Goal: Task Accomplishment & Management: Use online tool/utility

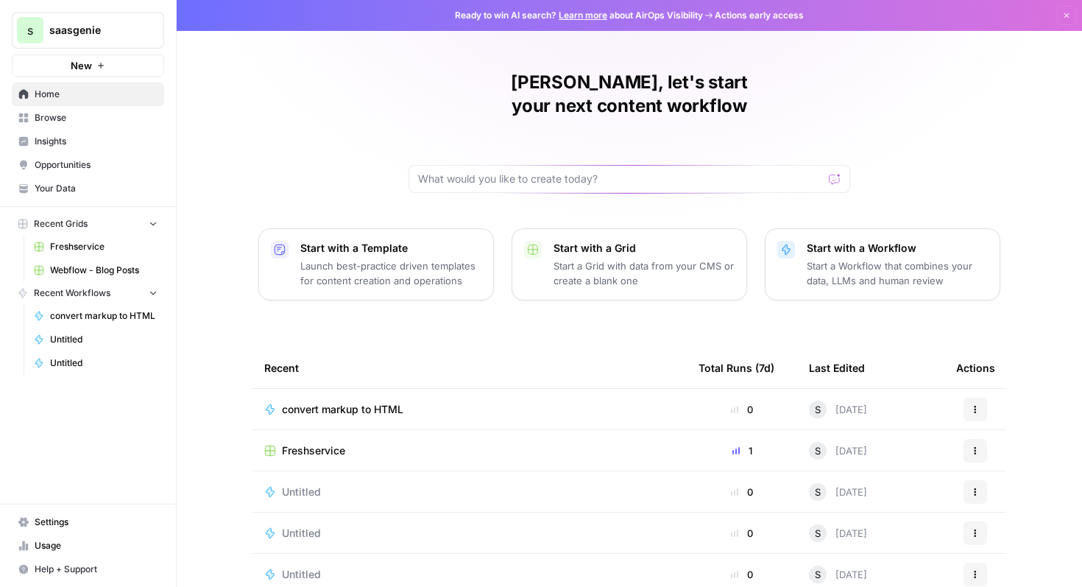
click at [595, 15] on link "Learn more" at bounding box center [583, 15] width 49 height 11
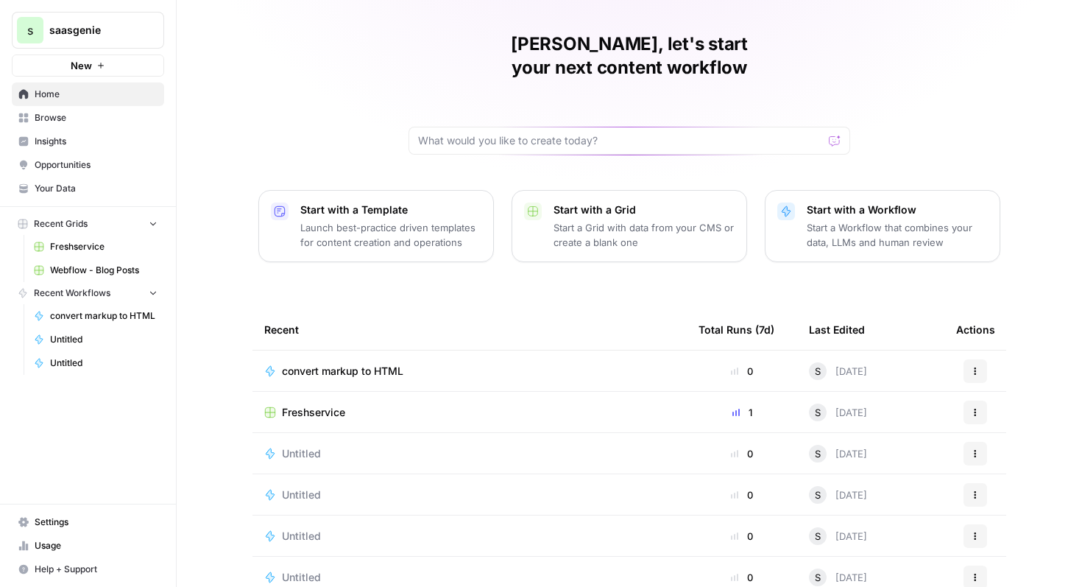
scroll to position [91, 0]
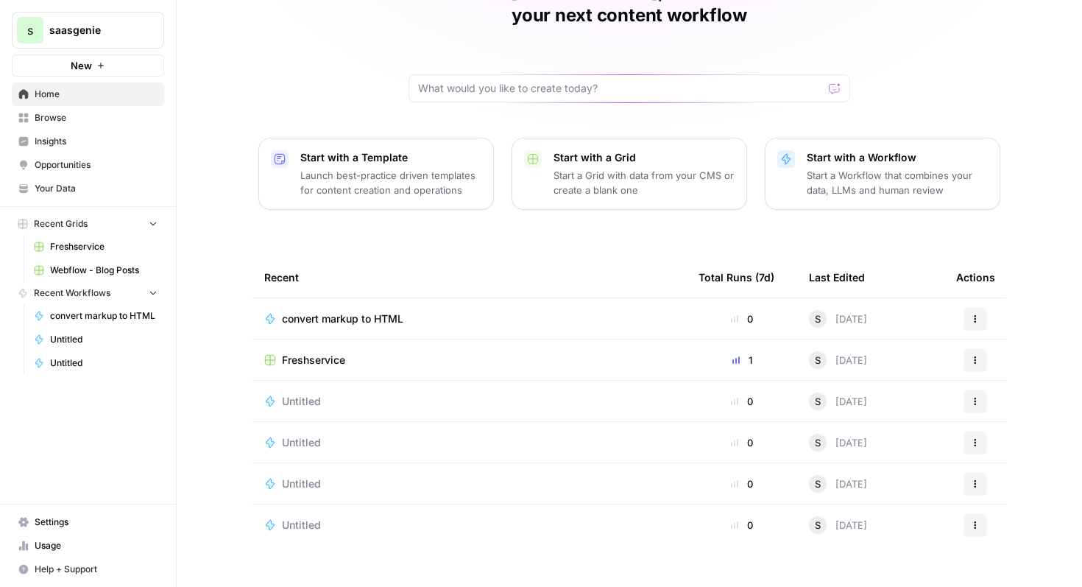
click at [112, 144] on span "Insights" at bounding box center [96, 141] width 123 height 13
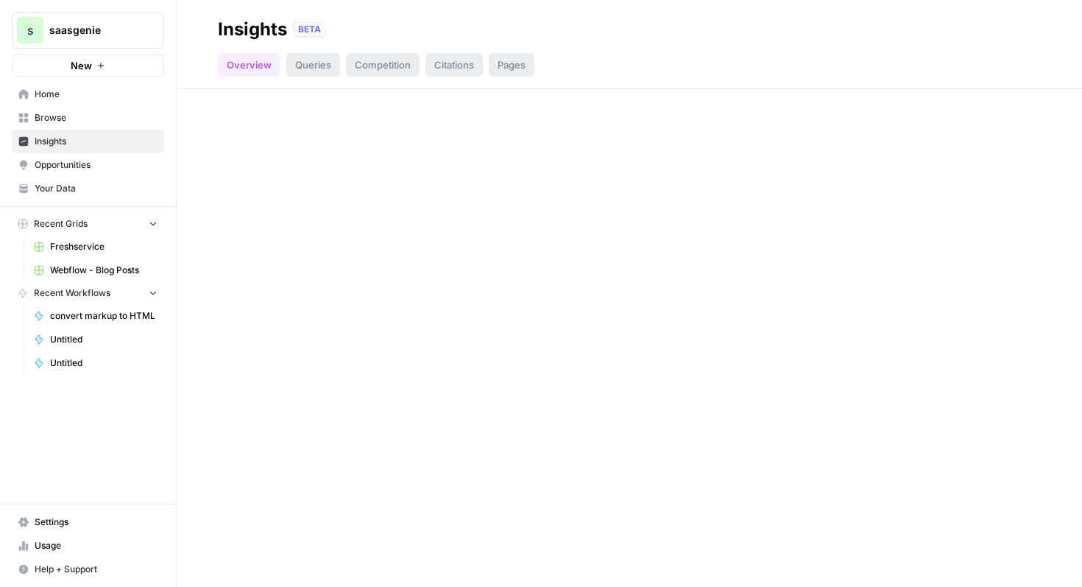
click at [294, 69] on div "Queries" at bounding box center [313, 65] width 54 height 24
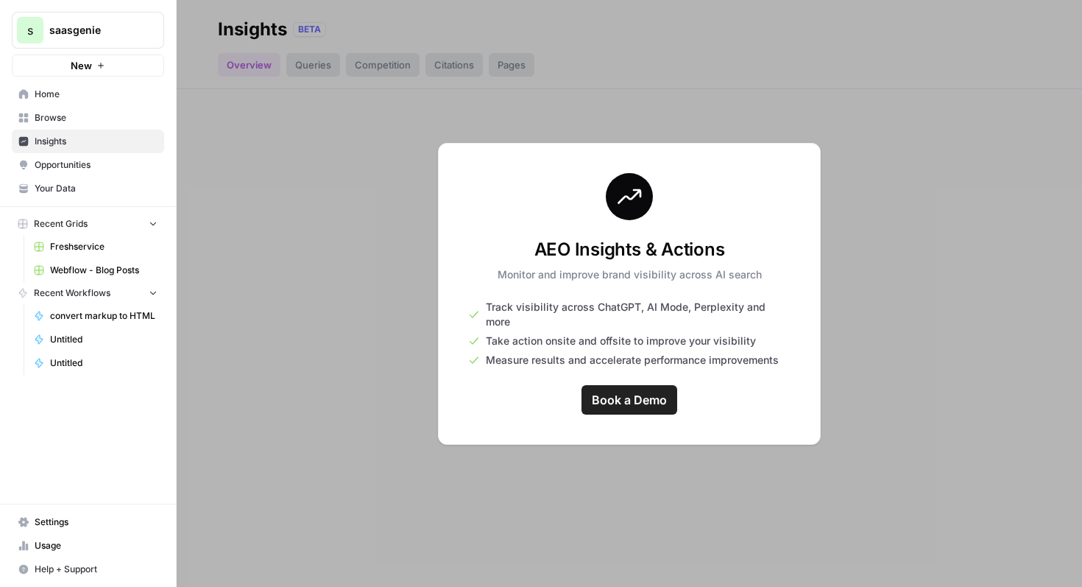
click at [878, 301] on div at bounding box center [629, 293] width 905 height 587
click at [692, 185] on div "AEO Insights & Actions Monitor and improve brand visibility across AI search Tr…" at bounding box center [629, 294] width 383 height 302
click at [76, 172] on link "Opportunities" at bounding box center [88, 165] width 152 height 24
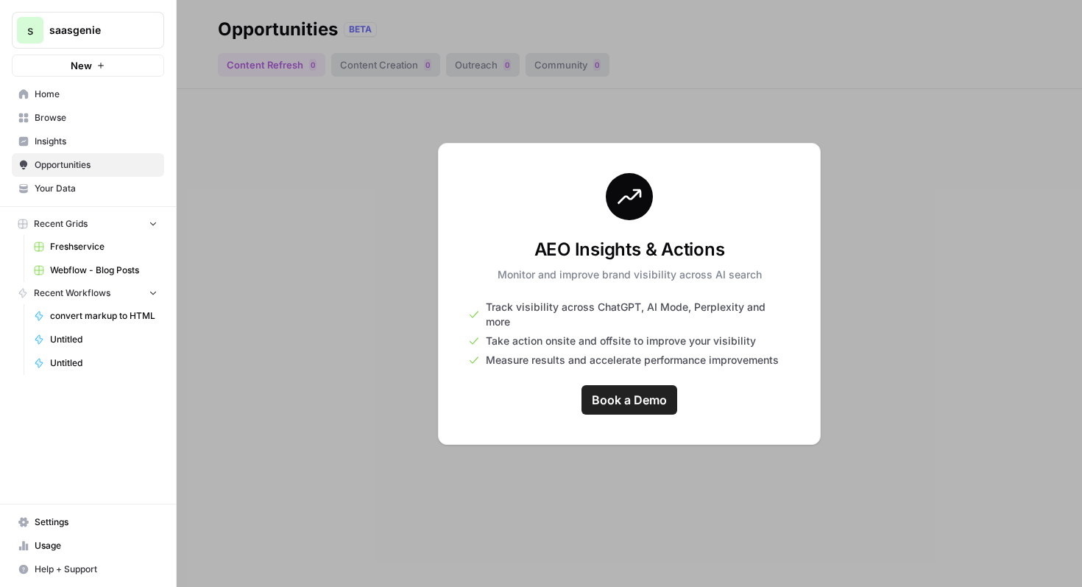
click at [801, 166] on div "AEO Insights & Actions Monitor and improve brand visibility across AI search Tr…" at bounding box center [629, 294] width 383 height 302
click at [313, 166] on div at bounding box center [629, 293] width 905 height 587
click at [54, 85] on link "Home" at bounding box center [88, 94] width 152 height 24
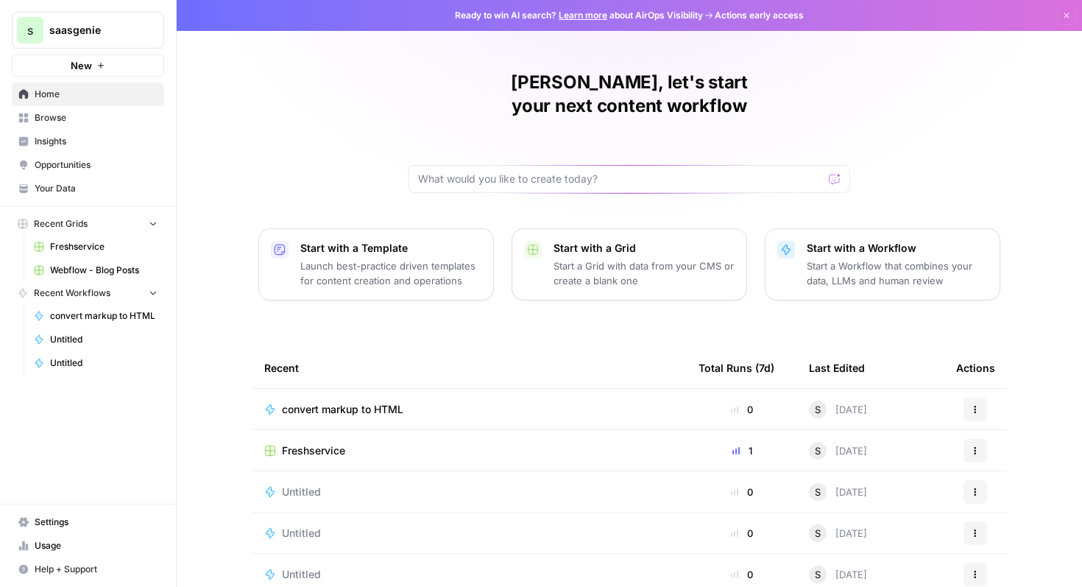
click at [71, 143] on span "Insights" at bounding box center [96, 141] width 123 height 13
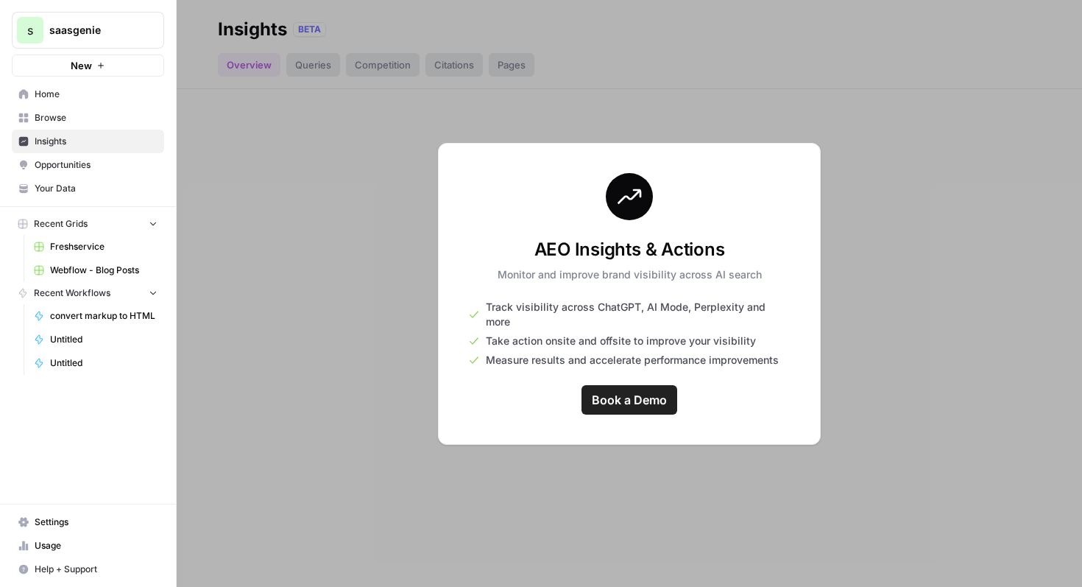
click at [72, 128] on link "Browse" at bounding box center [88, 118] width 152 height 24
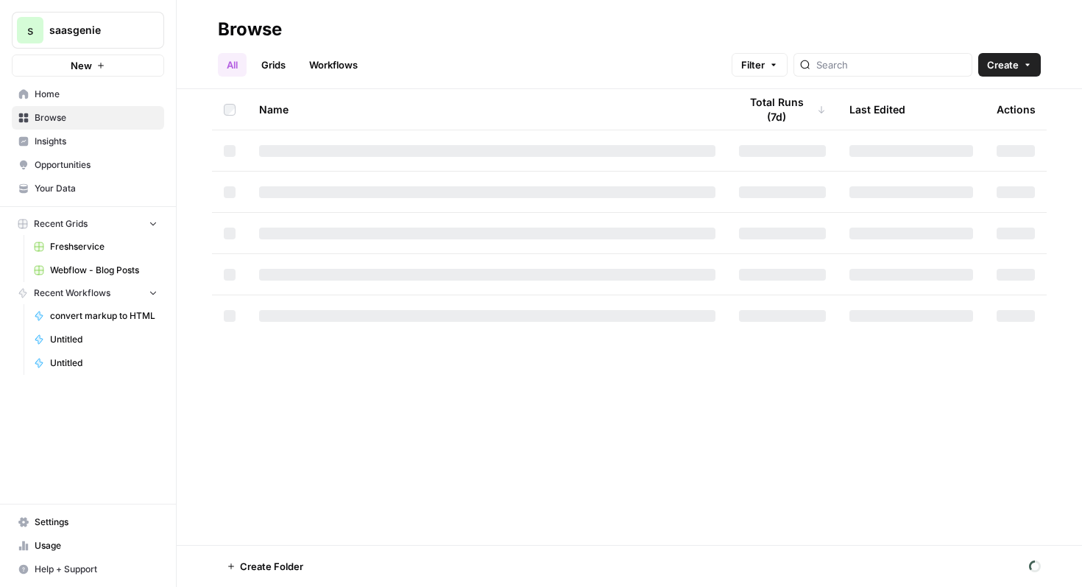
click at [82, 86] on link "Home" at bounding box center [88, 94] width 152 height 24
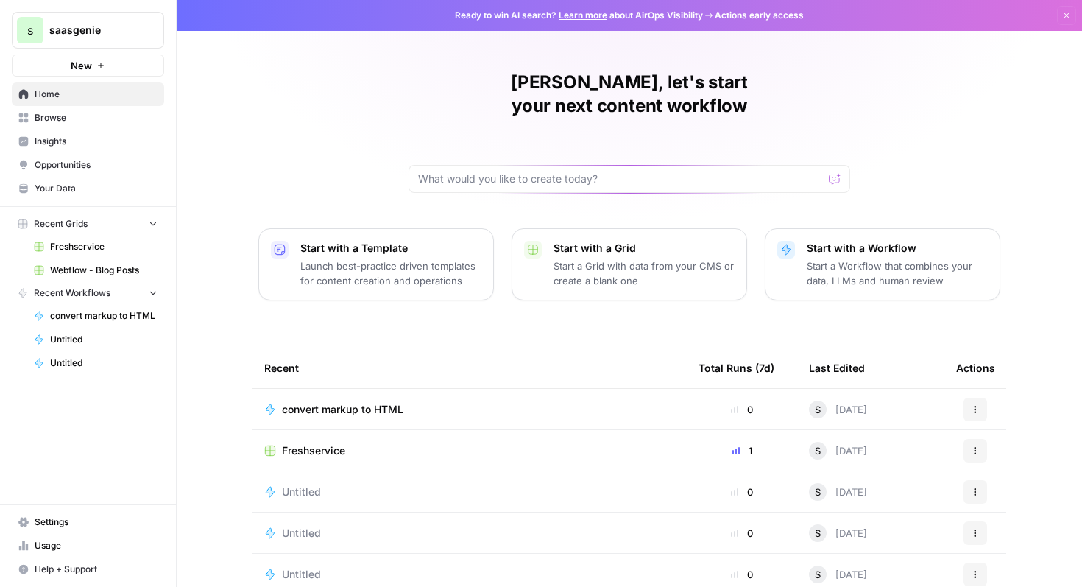
click at [90, 118] on span "Browse" at bounding box center [96, 117] width 123 height 13
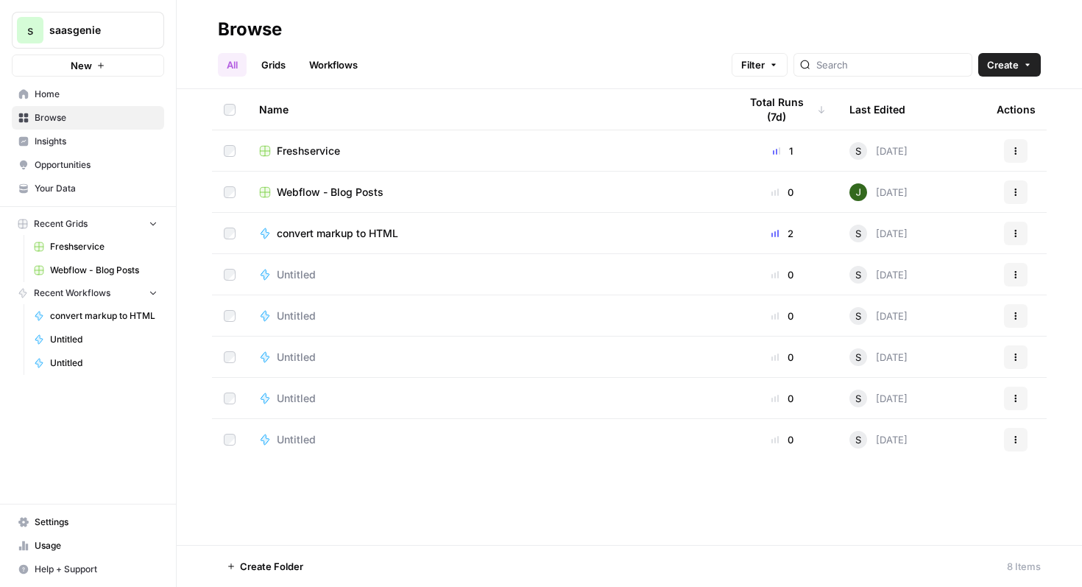
click at [322, 148] on span "Freshservice" at bounding box center [308, 151] width 63 height 15
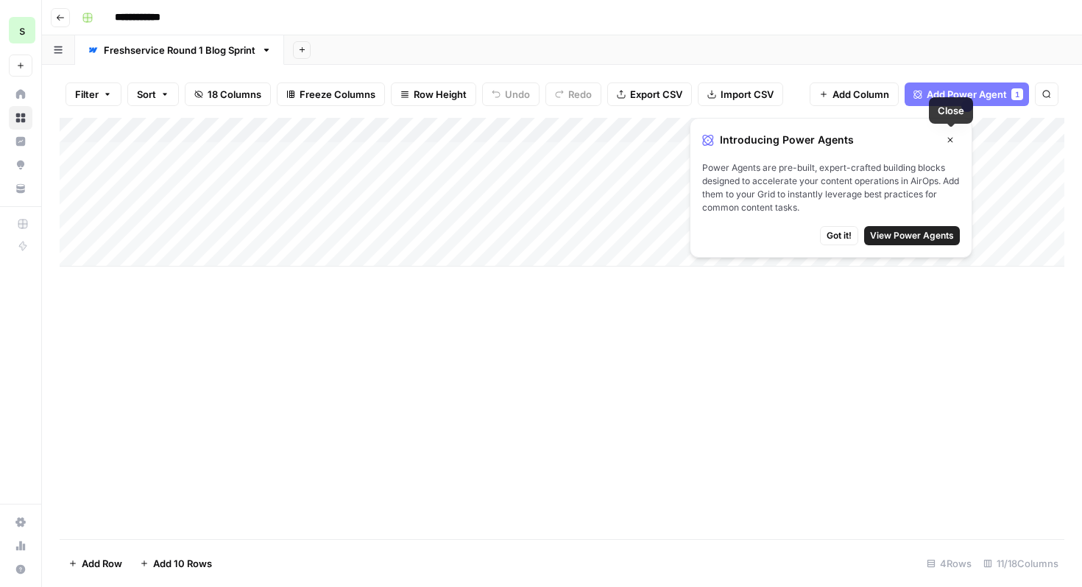
click at [948, 142] on icon "button" at bounding box center [950, 139] width 9 height 9
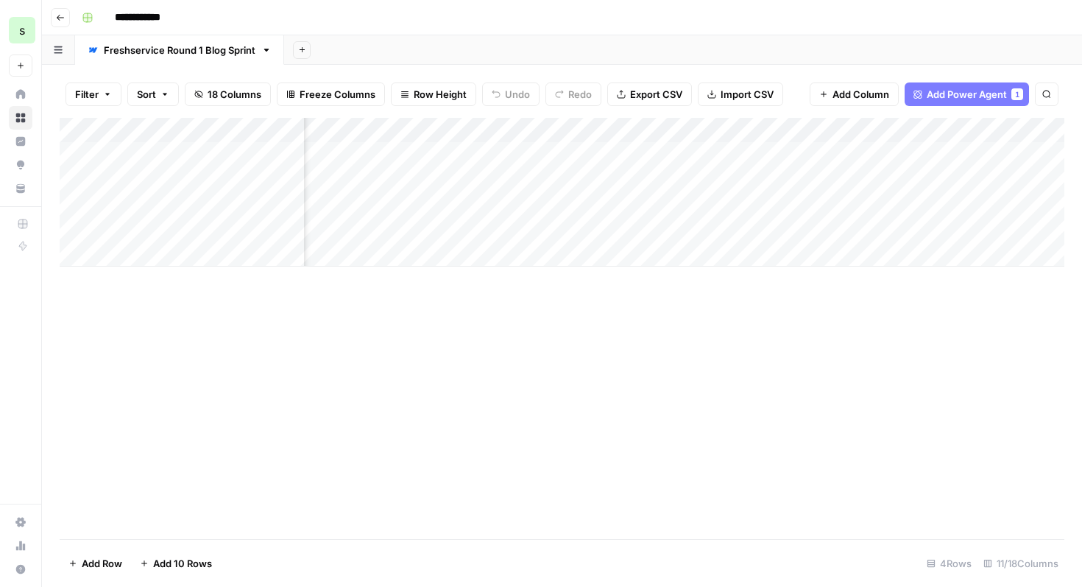
scroll to position [0, 1018]
click at [1050, 131] on span "Add Column" at bounding box center [1031, 130] width 52 height 13
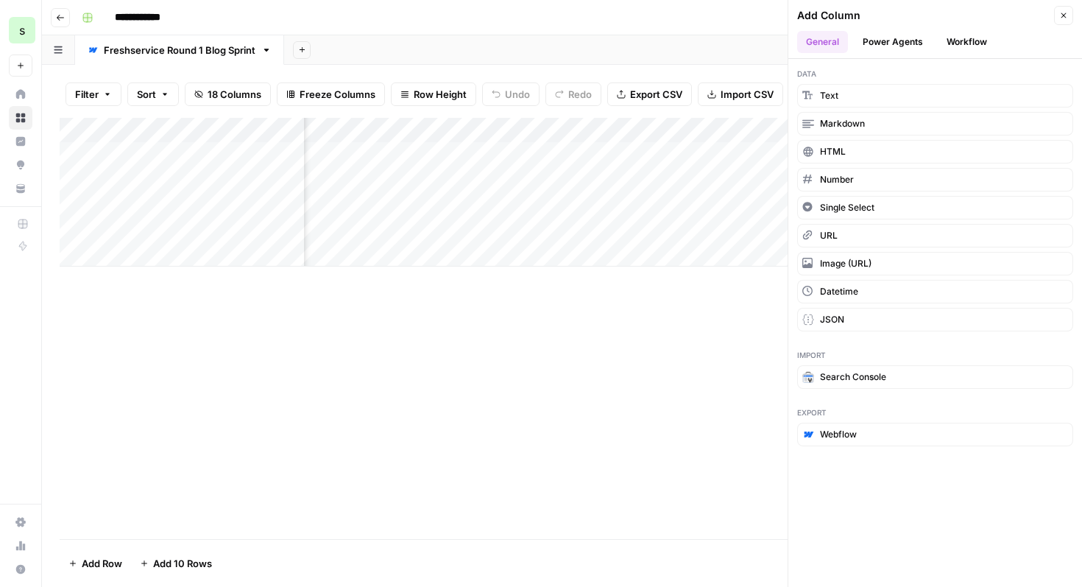
click at [898, 32] on button "Power Agents" at bounding box center [893, 42] width 78 height 22
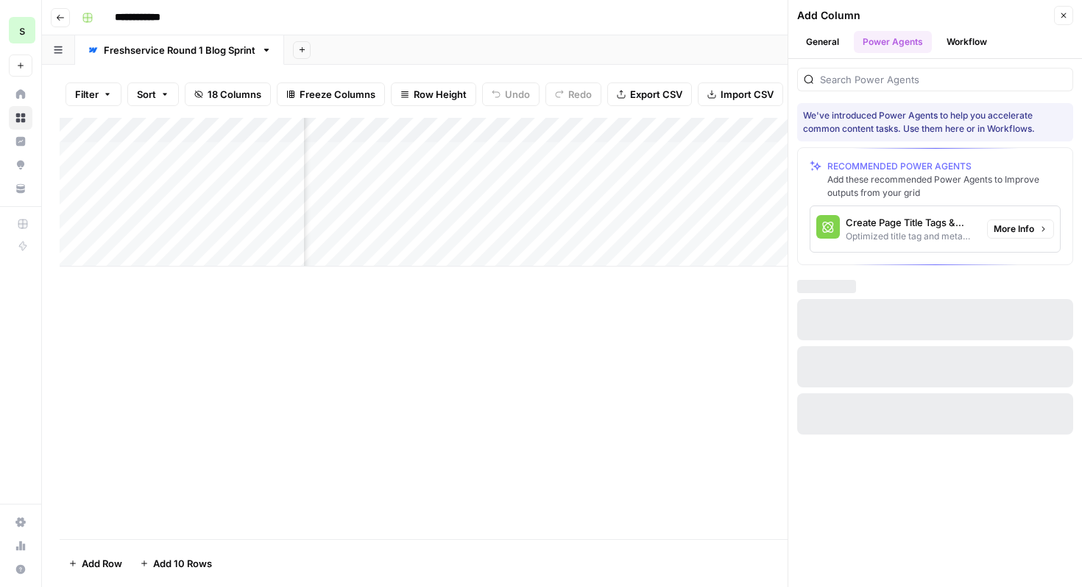
click at [1007, 235] on span "More Info" at bounding box center [1013, 228] width 40 height 13
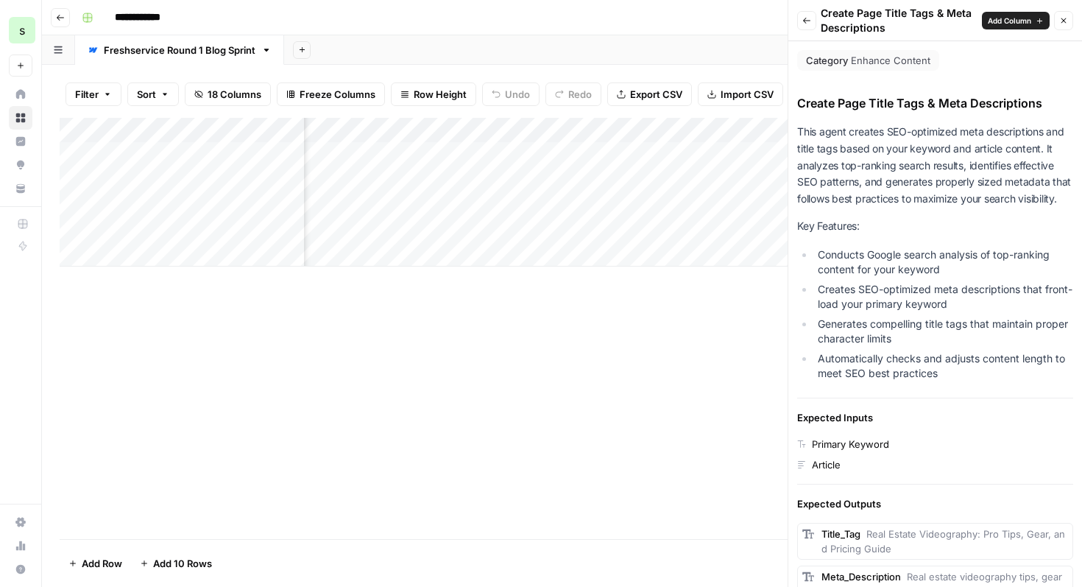
click at [1017, 25] on span "Add Column" at bounding box center [1009, 21] width 43 height 12
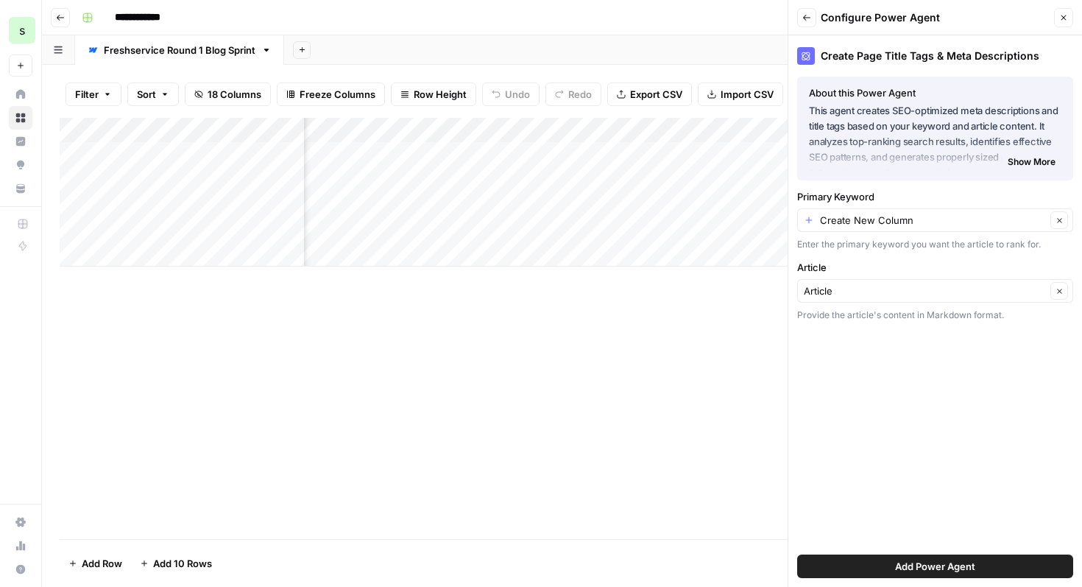
click at [965, 566] on span "Add Power Agent" at bounding box center [935, 566] width 80 height 15
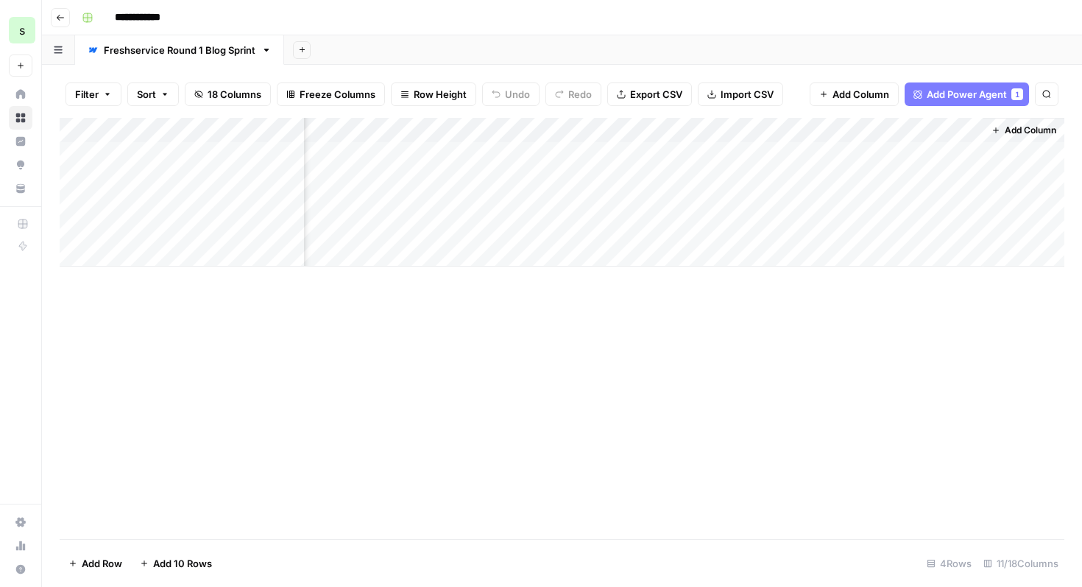
click at [1044, 133] on span "Add Column" at bounding box center [1031, 130] width 52 height 13
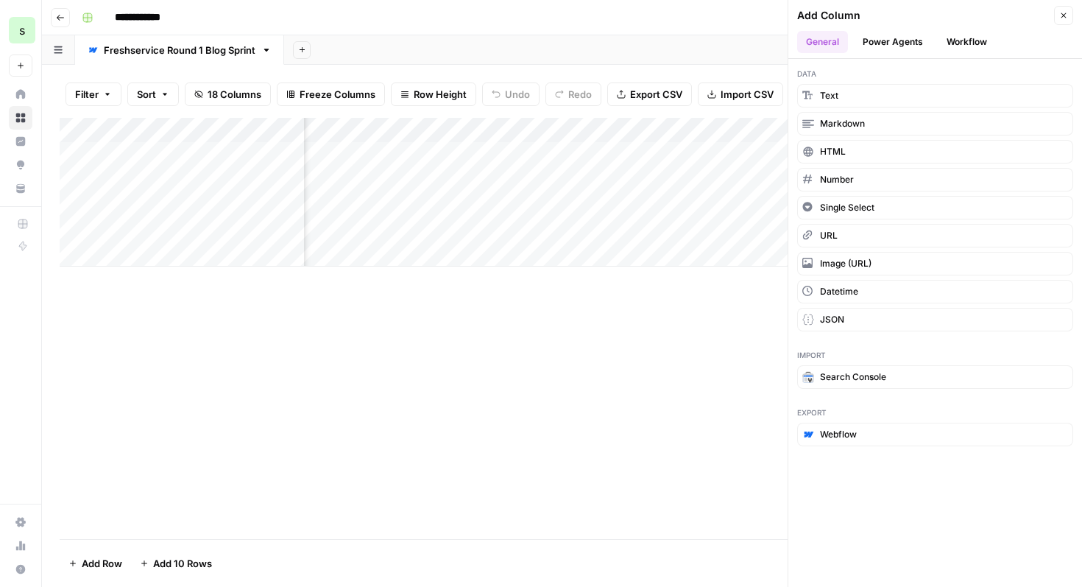
click at [915, 52] on button "Power Agents" at bounding box center [893, 42] width 78 height 22
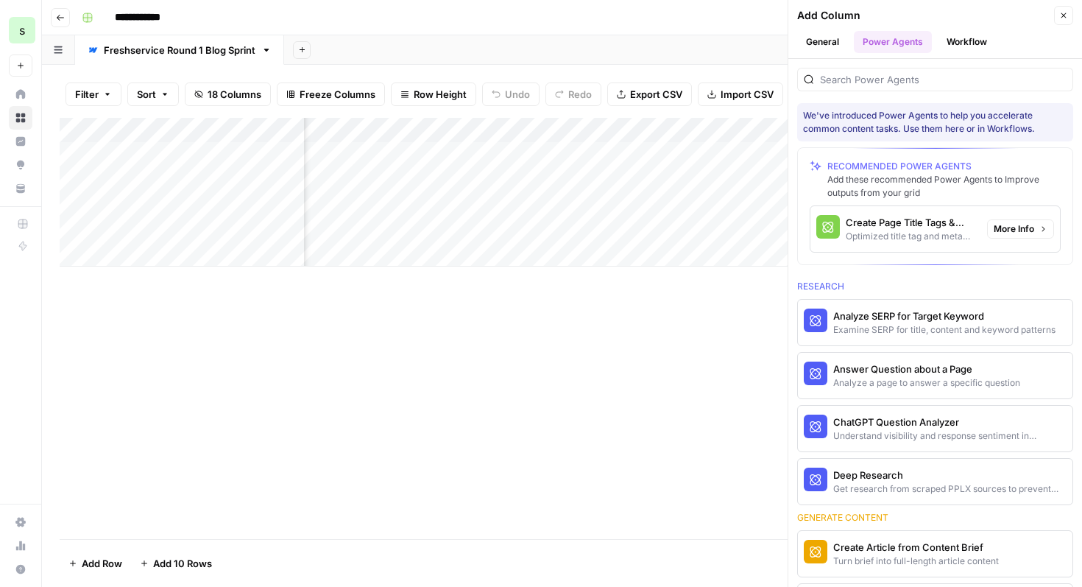
click at [855, 233] on div "Optimized title tag and meta descriptions for a page" at bounding box center [911, 236] width 130 height 13
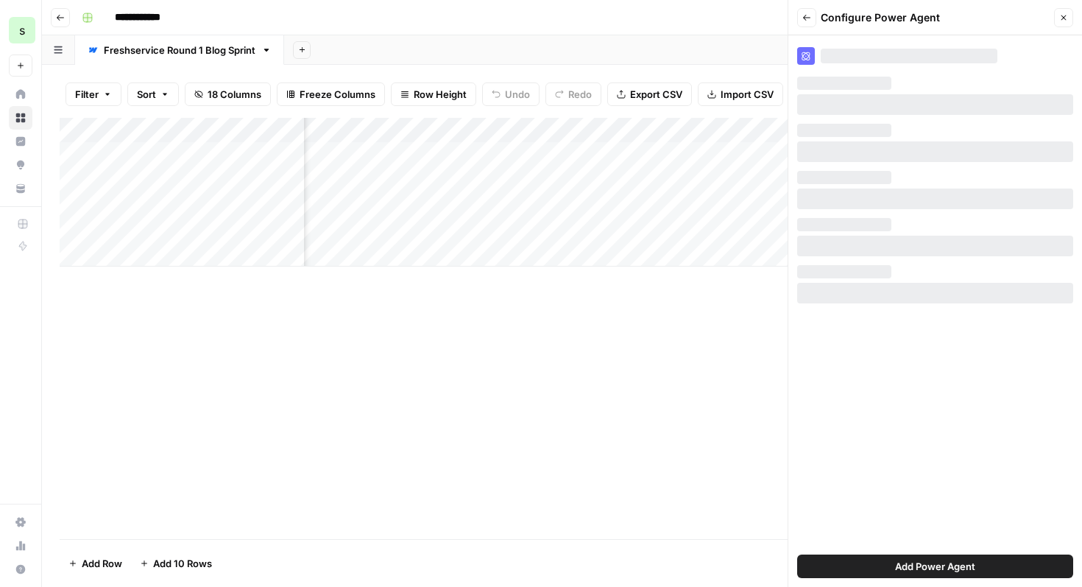
click at [1065, 15] on icon "button" at bounding box center [1063, 17] width 5 height 5
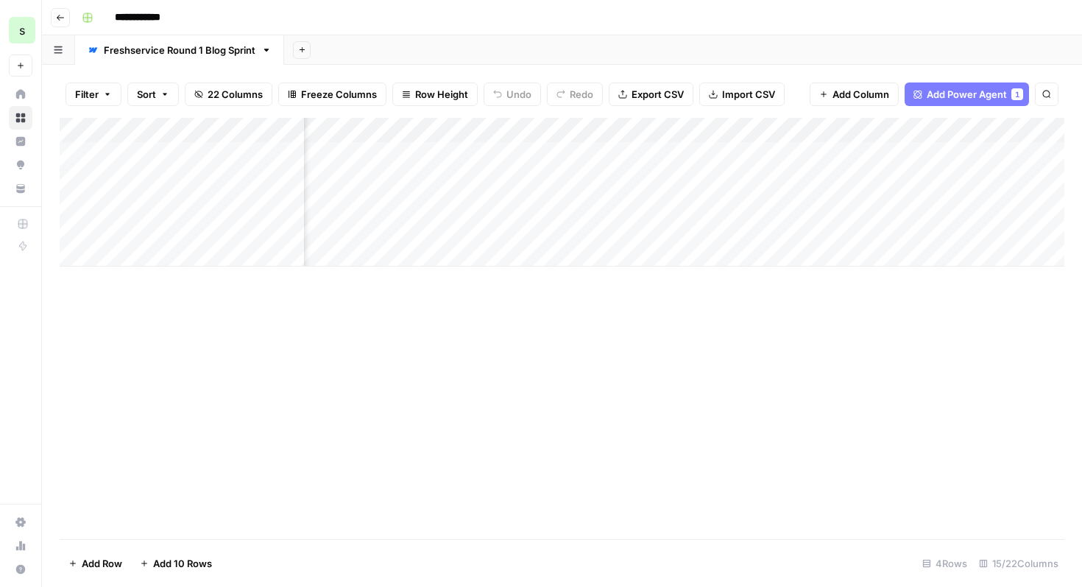
scroll to position [0, 1526]
click at [823, 150] on div "Add Column" at bounding box center [562, 192] width 1005 height 149
click at [922, 131] on div "Add Column" at bounding box center [562, 192] width 1005 height 149
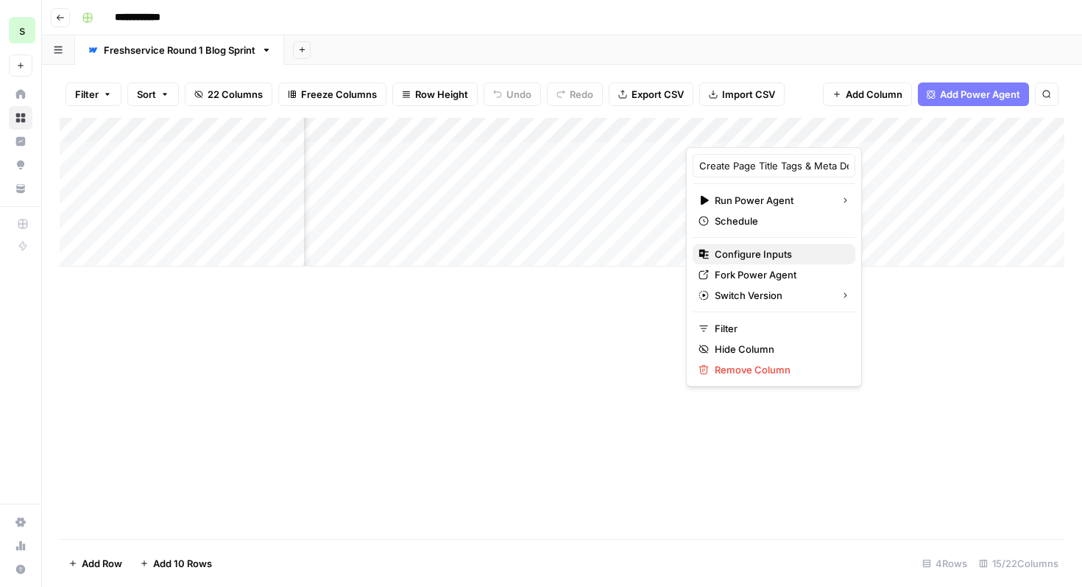
click at [785, 257] on span "Configure Inputs" at bounding box center [779, 254] width 129 height 15
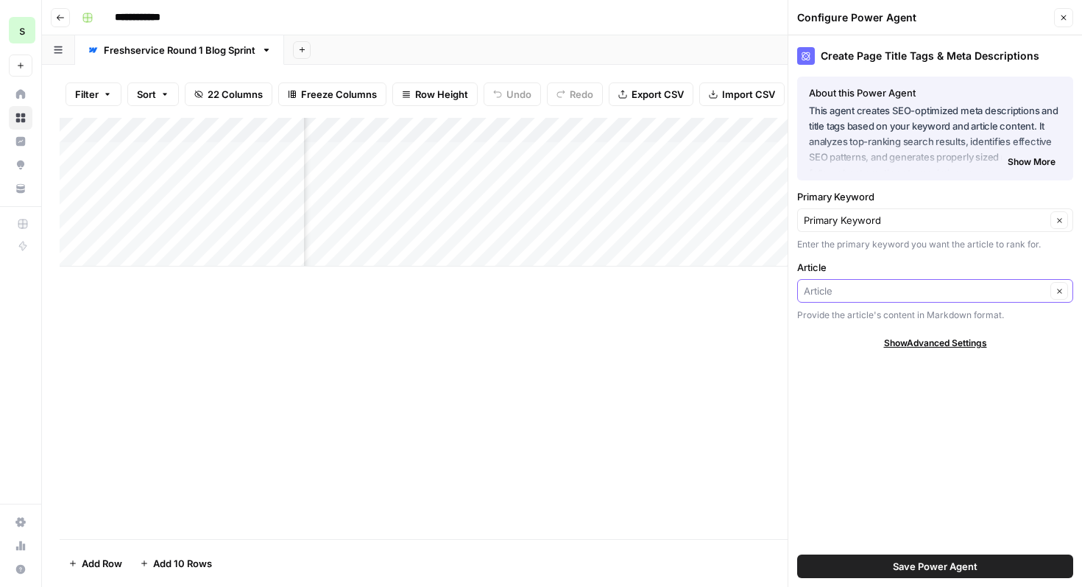
click at [945, 291] on input "Article" at bounding box center [925, 290] width 242 height 15
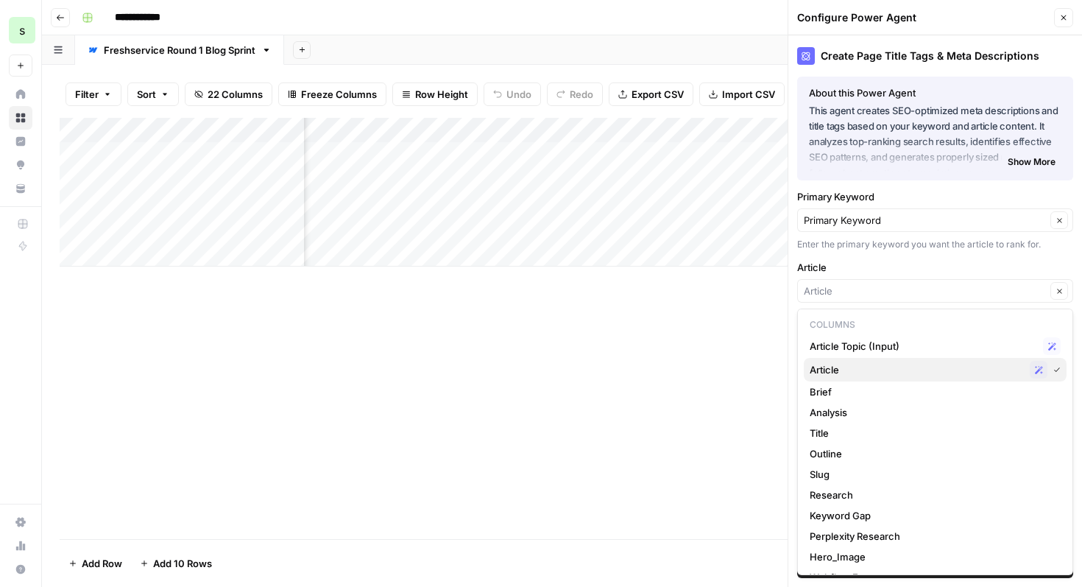
click at [888, 372] on span "Article" at bounding box center [917, 369] width 214 height 15
type input "Article"
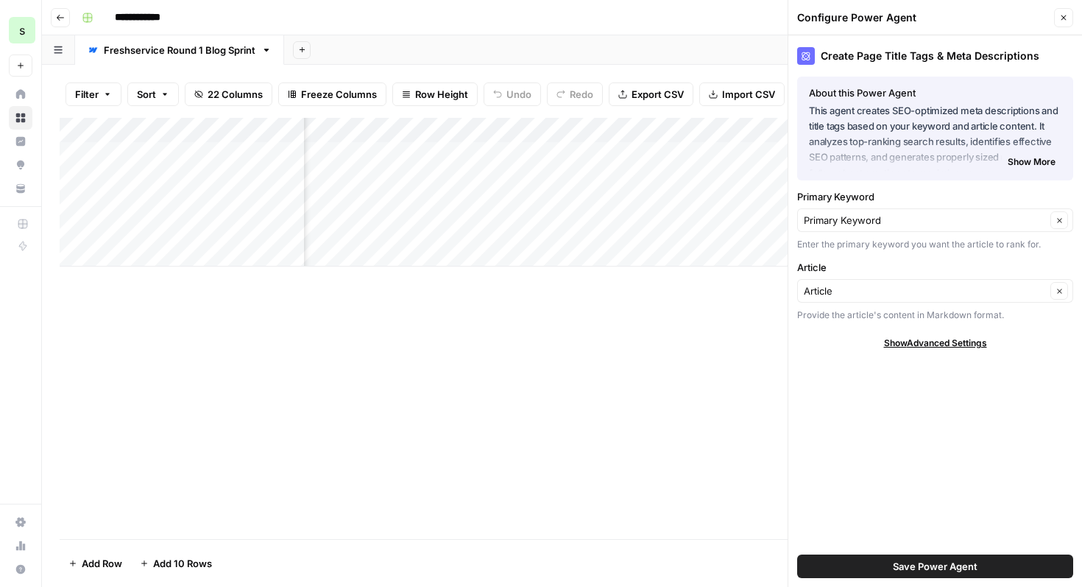
click at [941, 560] on span "Save Power Agent" at bounding box center [935, 566] width 85 height 15
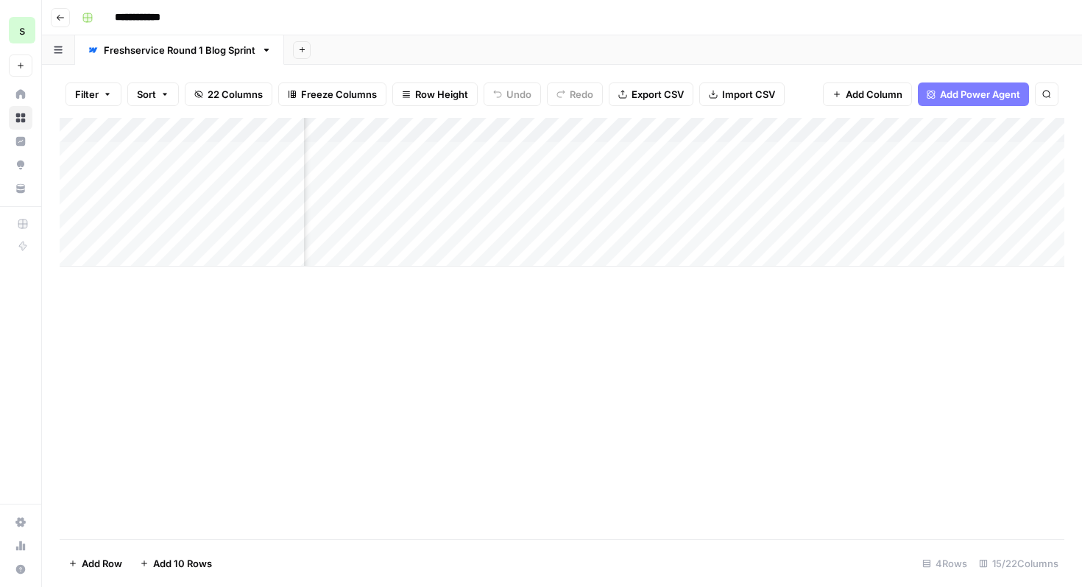
click at [818, 152] on div "Add Column" at bounding box center [562, 192] width 1005 height 149
click at [660, 153] on div "Add Column" at bounding box center [562, 192] width 1005 height 149
type textarea "*****"
drag, startPoint x: 612, startPoint y: 150, endPoint x: 430, endPoint y: 157, distance: 181.9
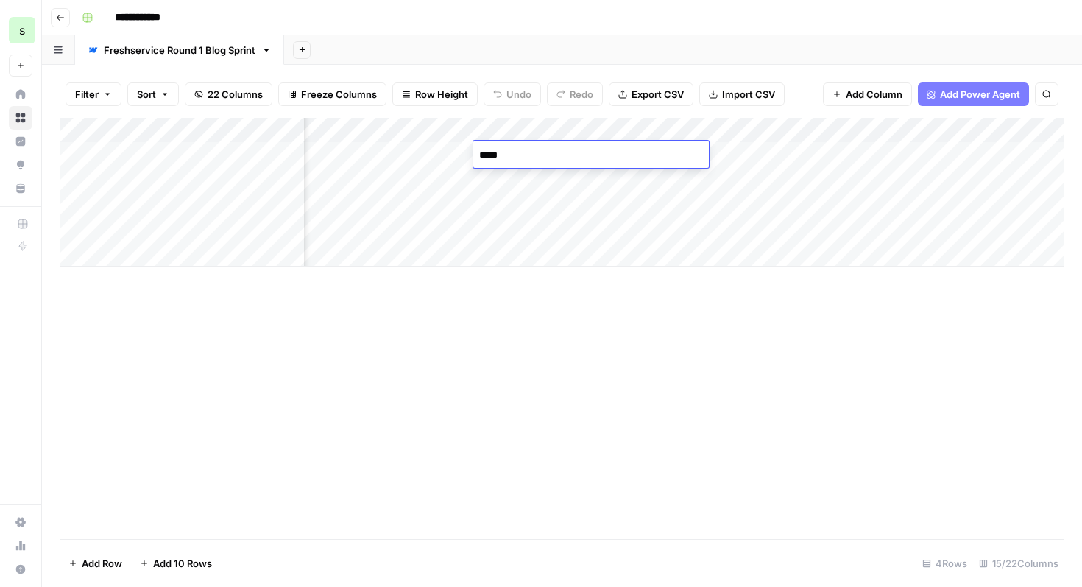
click at [430, 157] on body "**********" at bounding box center [541, 293] width 1082 height 587
paste textarea "**********"
type textarea "**********"
click at [577, 204] on div "Add Column" at bounding box center [562, 192] width 1005 height 149
click at [821, 152] on div "Add Column" at bounding box center [562, 192] width 1005 height 149
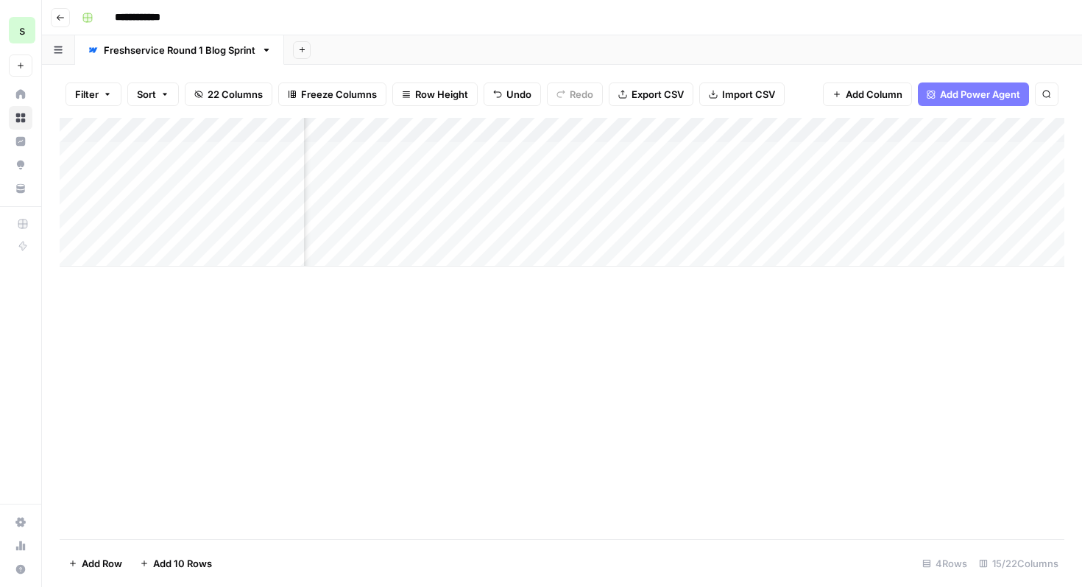
scroll to position [0, 1685]
click at [885, 160] on div "Add Column" at bounding box center [562, 192] width 1005 height 149
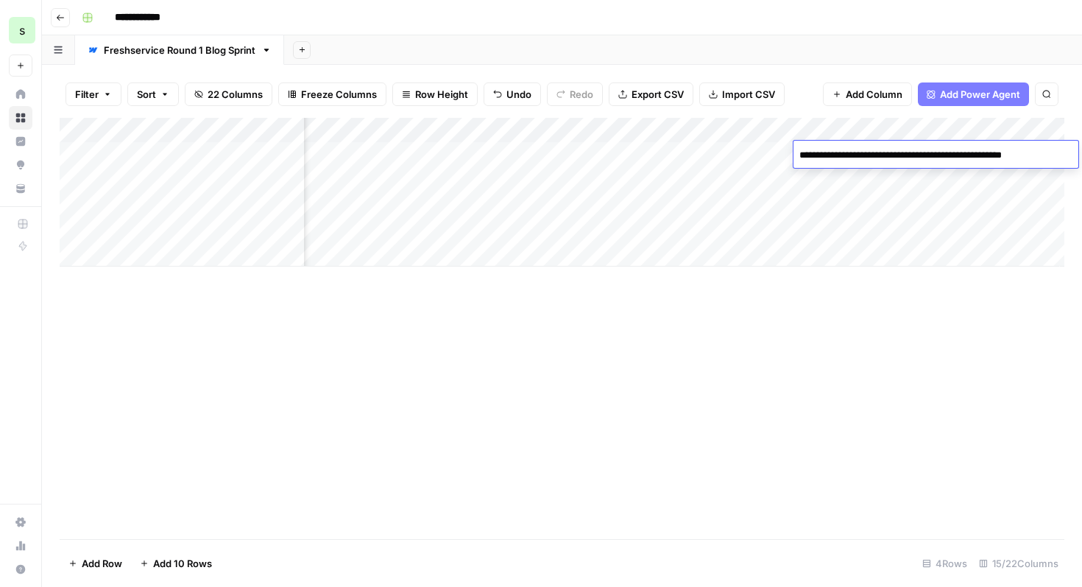
click at [932, 180] on div "Add Column" at bounding box center [562, 192] width 1005 height 149
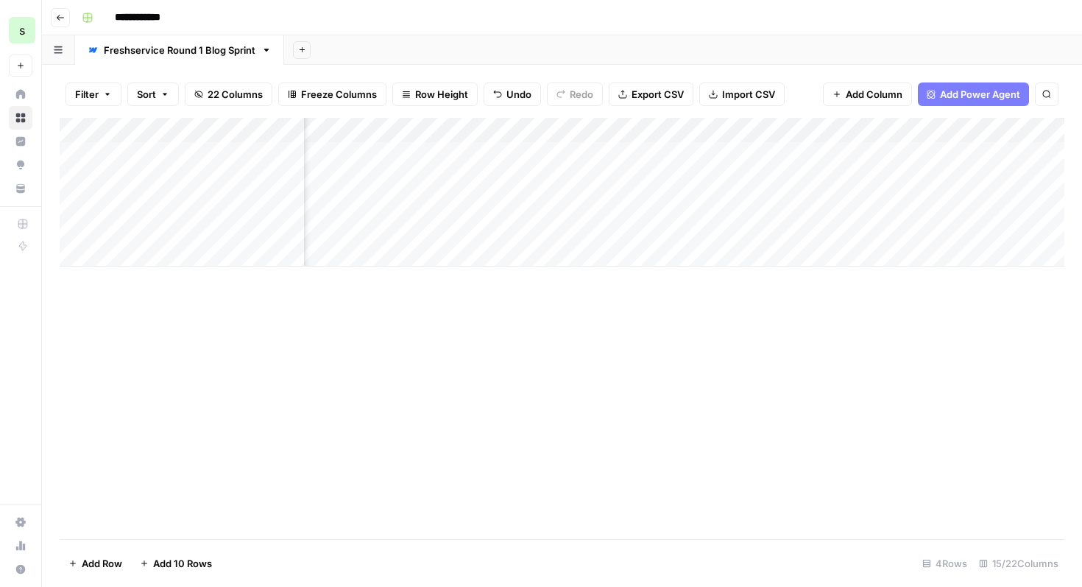
click at [911, 151] on div "Add Column" at bounding box center [562, 192] width 1005 height 149
click at [759, 152] on div "Add Column" at bounding box center [562, 192] width 1005 height 149
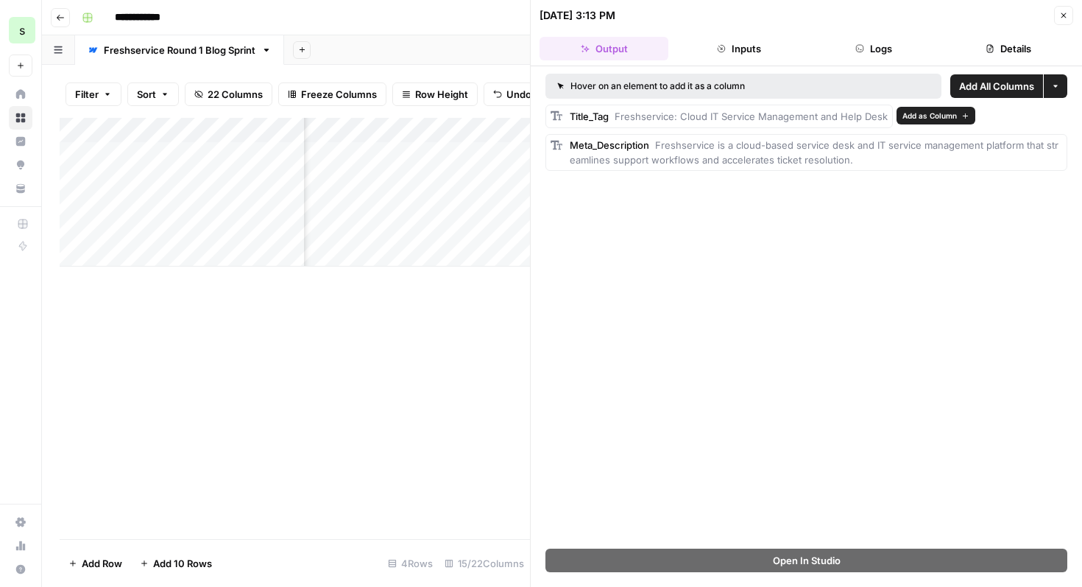
click at [862, 121] on span "Freshservice: Cloud IT Service Management and Help Desk" at bounding box center [750, 116] width 273 height 12
drag, startPoint x: 611, startPoint y: 116, endPoint x: 835, endPoint y: 145, distance: 226.3
click at [835, 145] on div "Title_Tag Freshservice: Cloud IT Service Management and Help Desk Meta_Descript…" at bounding box center [806, 138] width 522 height 66
click at [460, 352] on div "Add Column" at bounding box center [295, 328] width 470 height 421
click at [1068, 9] on button "Close" at bounding box center [1063, 15] width 19 height 19
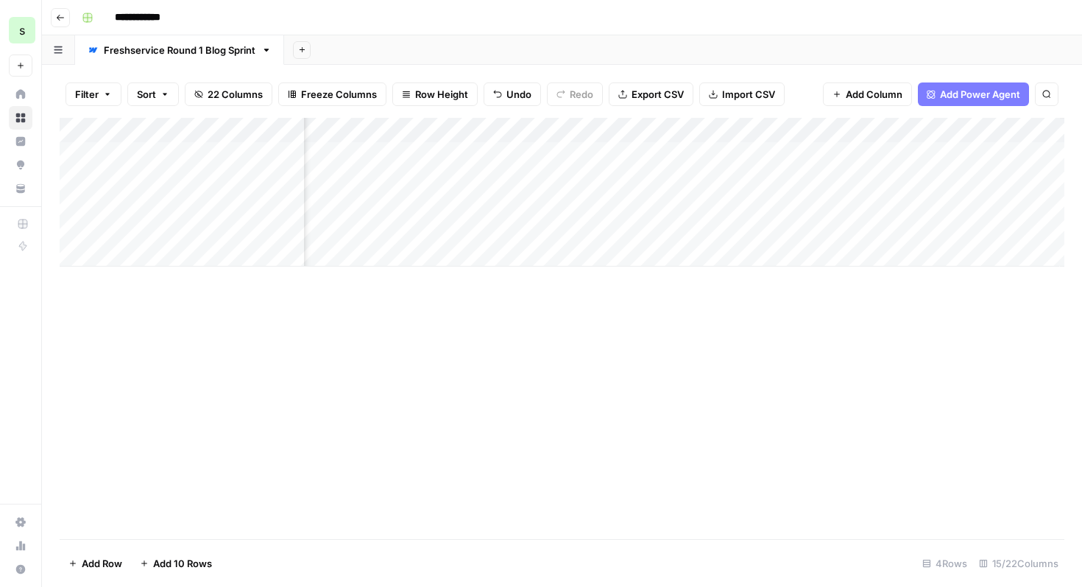
click at [901, 151] on div "Add Column" at bounding box center [562, 192] width 1005 height 149
click at [976, 356] on div "Add Column" at bounding box center [562, 328] width 1005 height 421
click at [986, 164] on div "Add Column" at bounding box center [562, 192] width 1005 height 149
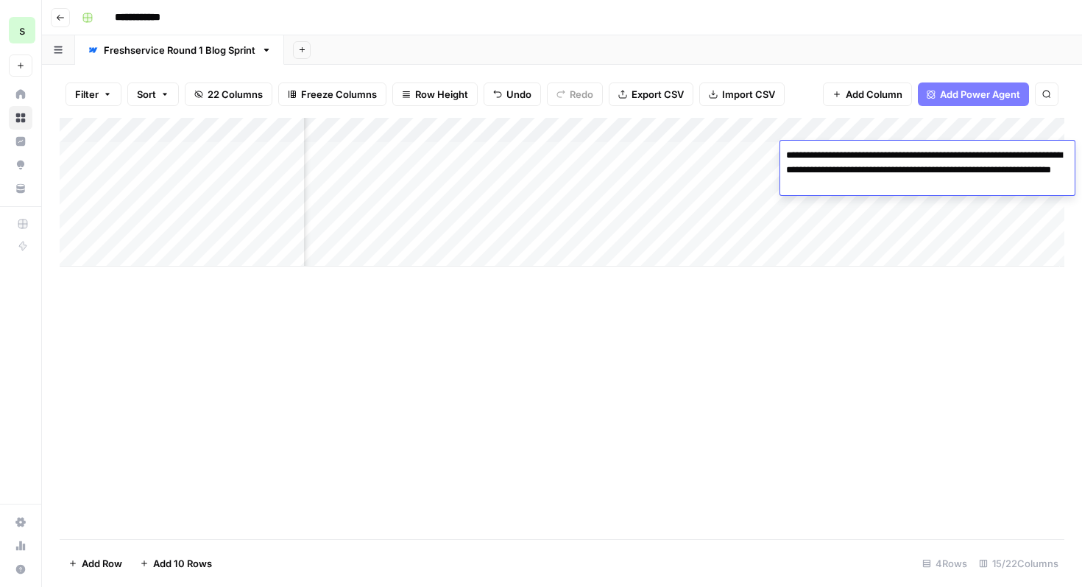
drag, startPoint x: 942, startPoint y: 187, endPoint x: 783, endPoint y: 160, distance: 161.3
click at [783, 160] on textarea "**********" at bounding box center [927, 170] width 294 height 50
click at [908, 278] on div "Add Column" at bounding box center [562, 328] width 1005 height 421
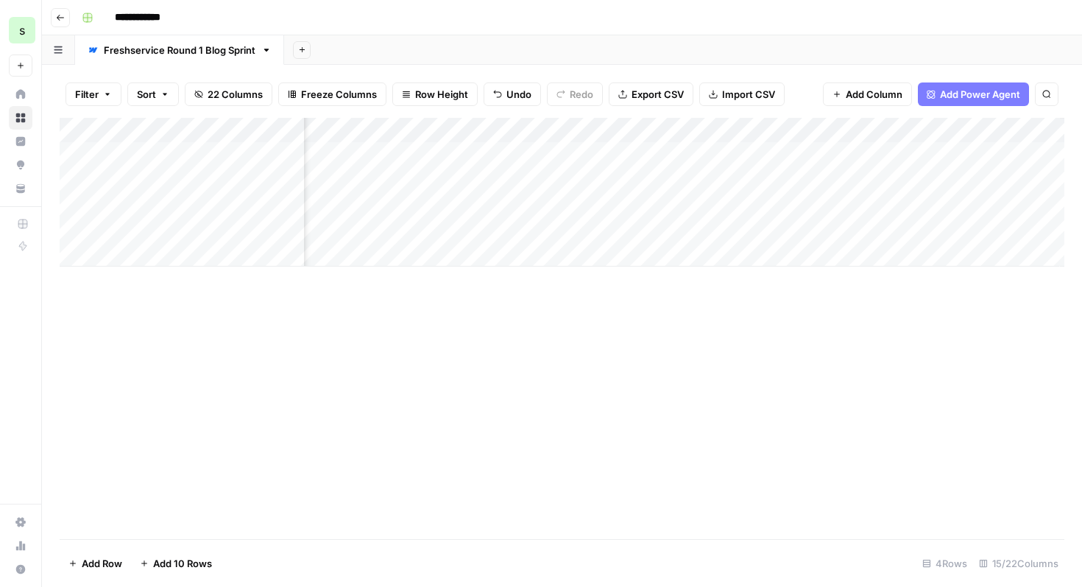
click at [990, 93] on span "Add Power Agent" at bounding box center [980, 94] width 80 height 15
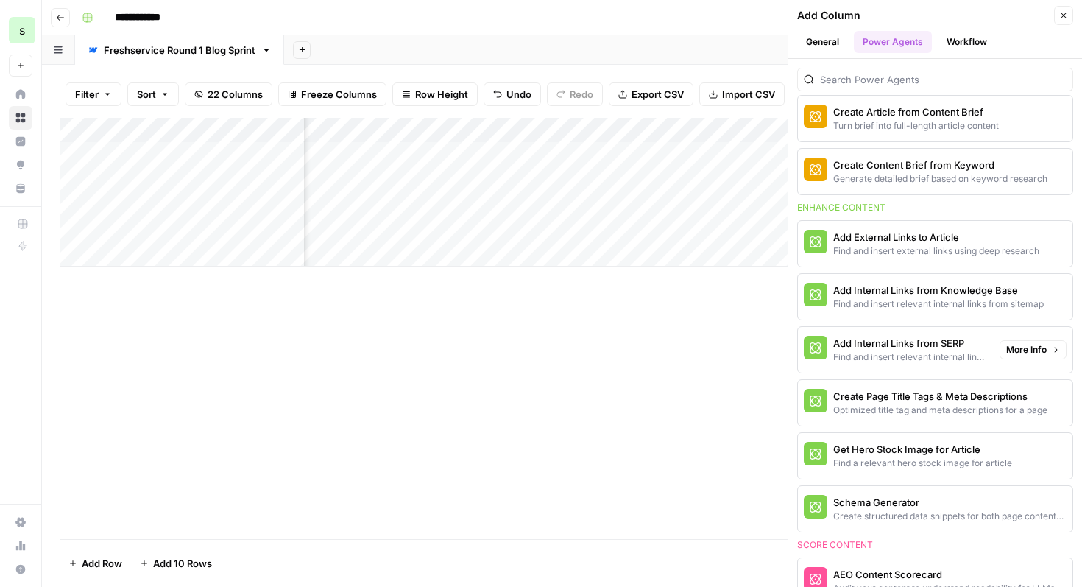
scroll to position [404, 0]
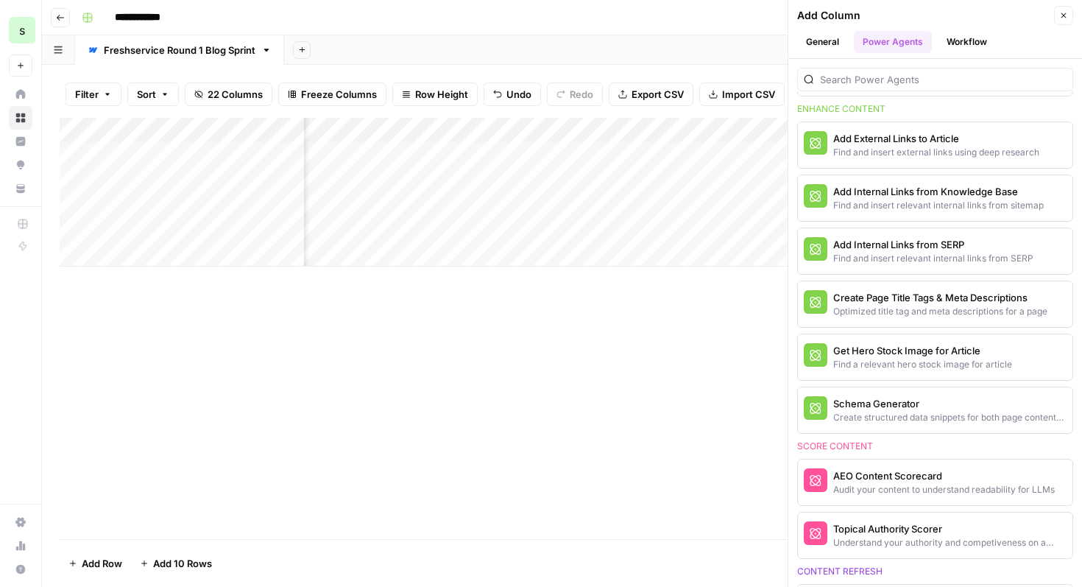
click at [1070, 18] on button "Close" at bounding box center [1063, 15] width 19 height 19
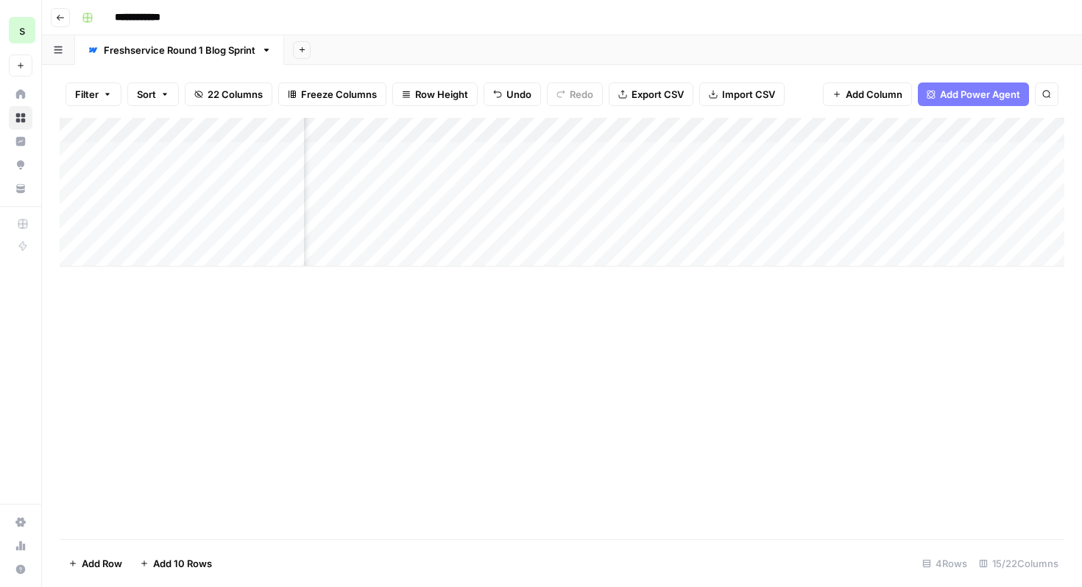
click at [886, 149] on div "Add Column" at bounding box center [562, 192] width 1005 height 149
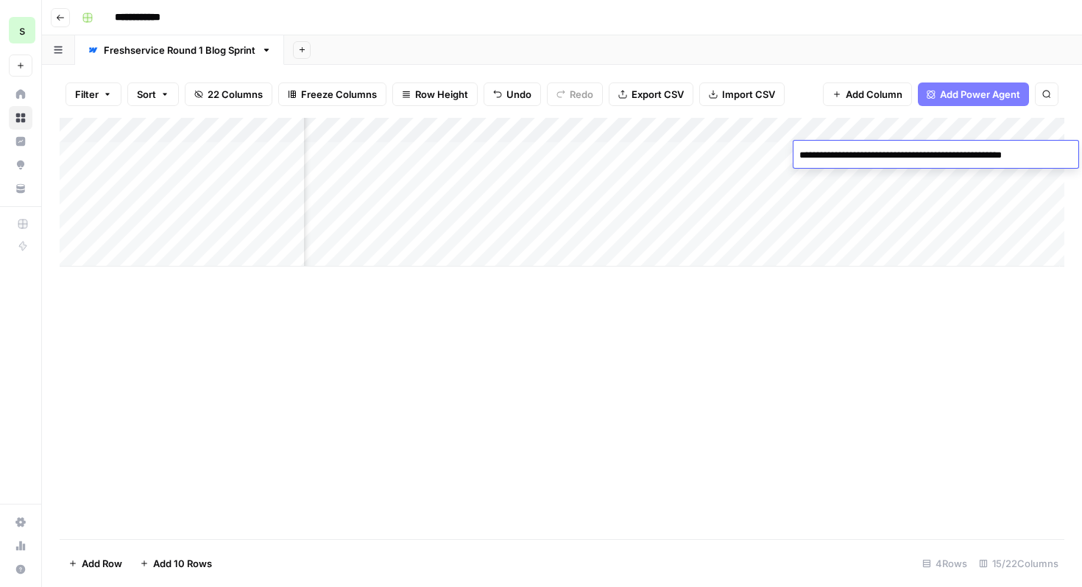
click at [954, 203] on div "Add Column" at bounding box center [562, 192] width 1005 height 149
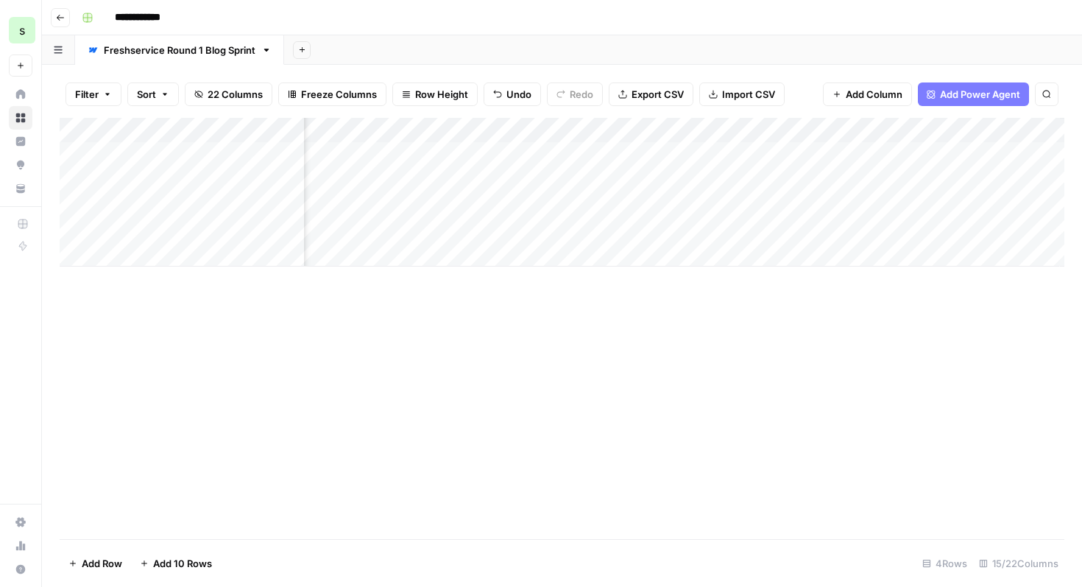
click at [982, 152] on div "Add Column" at bounding box center [562, 192] width 1005 height 149
click at [1019, 132] on span "Add Column" at bounding box center [1031, 130] width 52 height 13
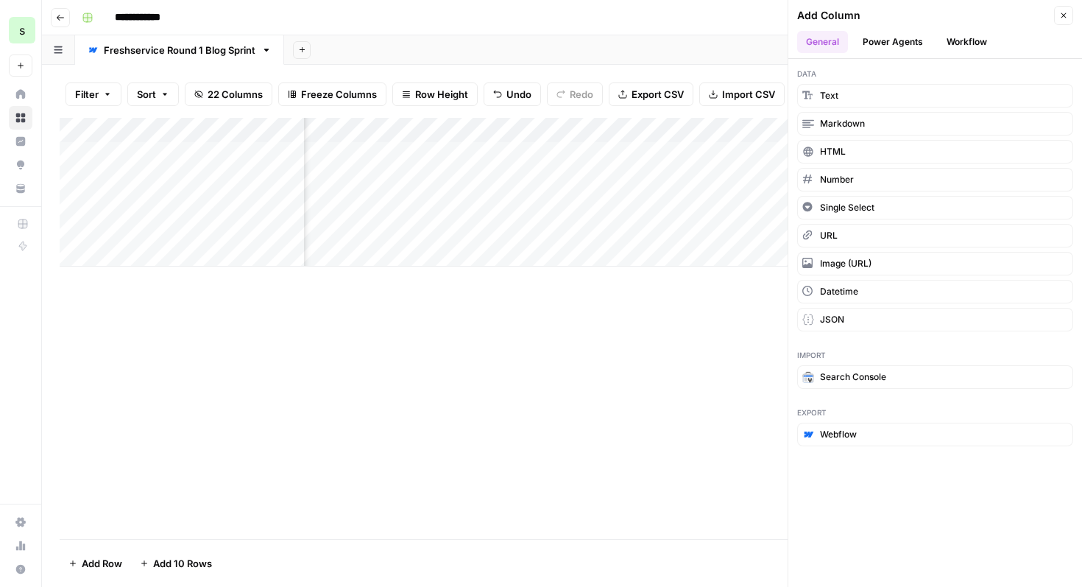
click at [957, 40] on button "Workflow" at bounding box center [967, 42] width 58 height 22
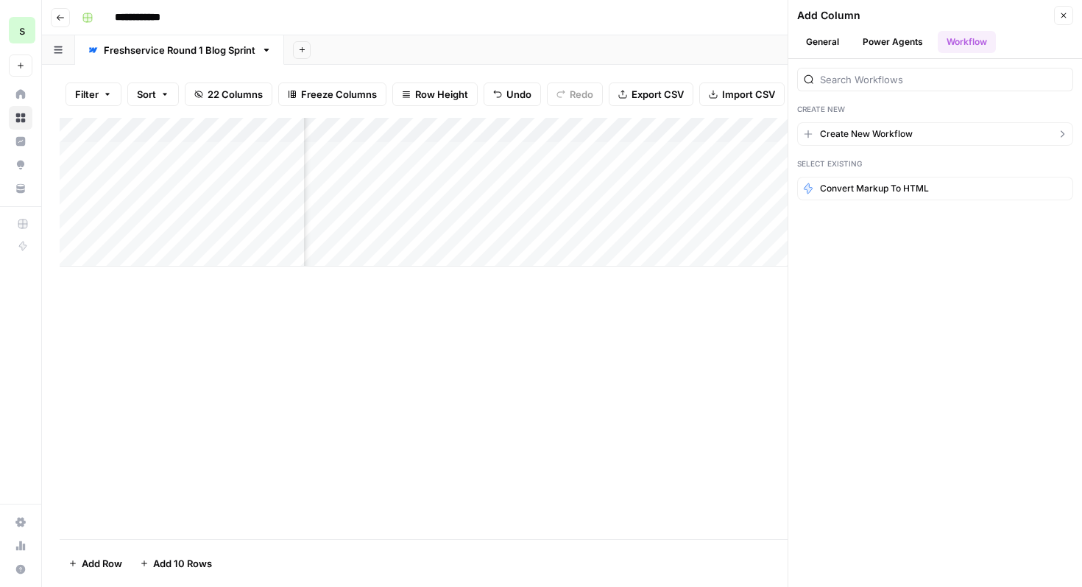
click at [915, 137] on button "Create New Workflow" at bounding box center [935, 134] width 276 height 24
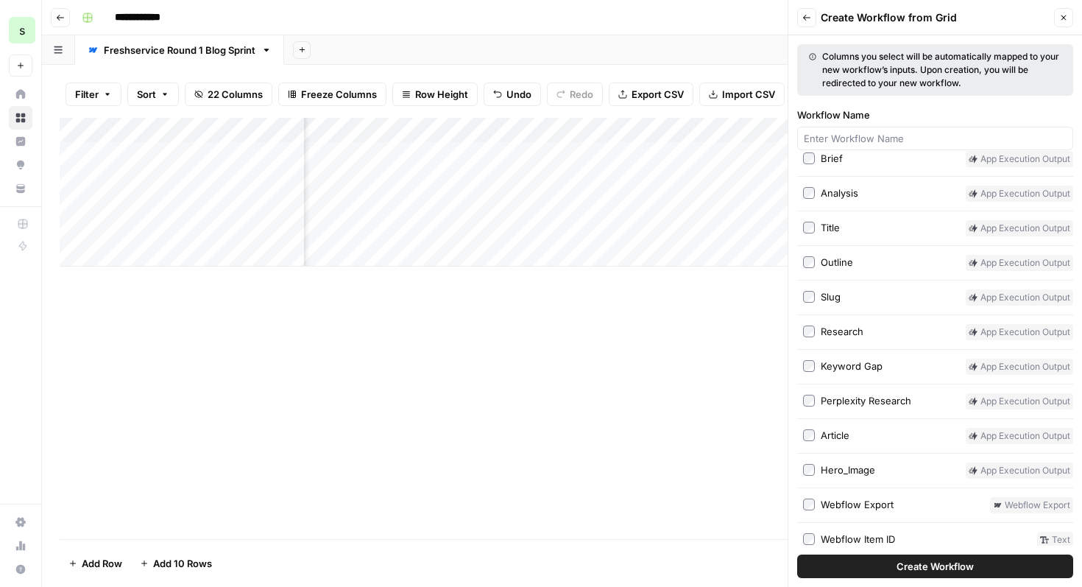
scroll to position [142, 0]
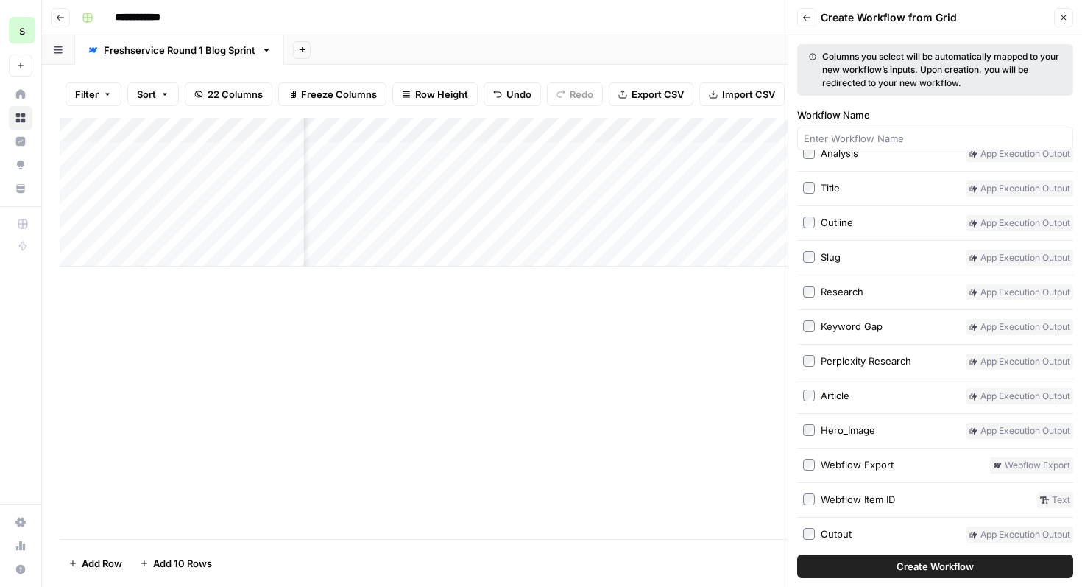
click at [898, 564] on span "Create Workflow" at bounding box center [934, 566] width 77 height 15
click at [902, 127] on div at bounding box center [935, 139] width 276 height 24
type input "T"
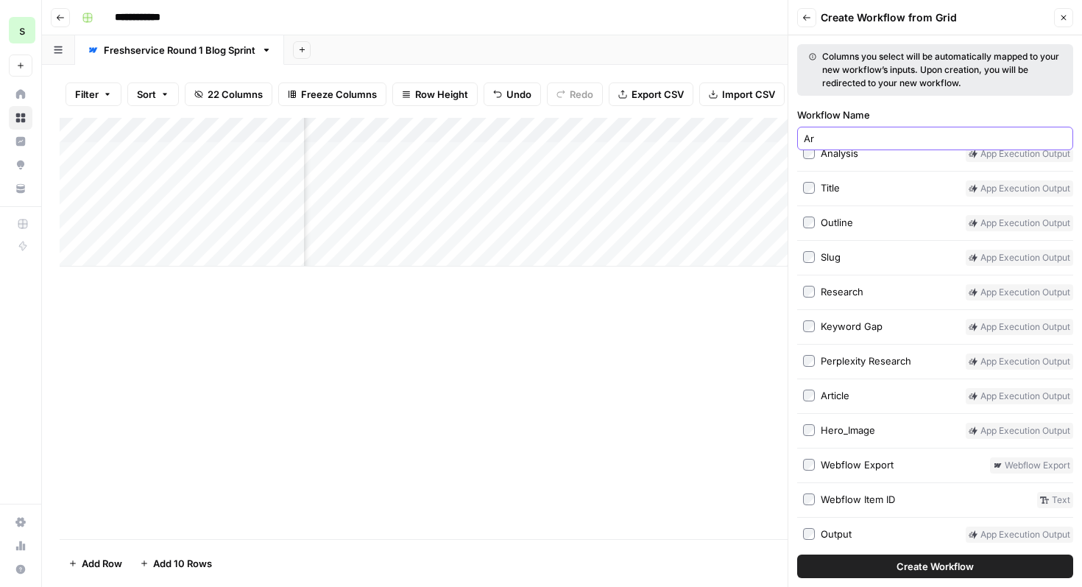
type input "A"
click at [1063, 15] on icon "button" at bounding box center [1063, 17] width 9 height 9
